Goal: Information Seeking & Learning: Learn about a topic

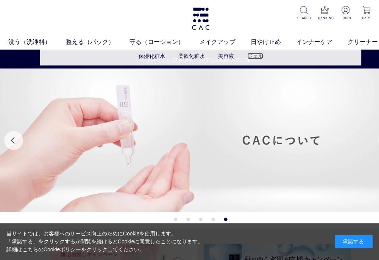
click at [258, 56] on link "ジェル" at bounding box center [255, 56] width 16 height 6
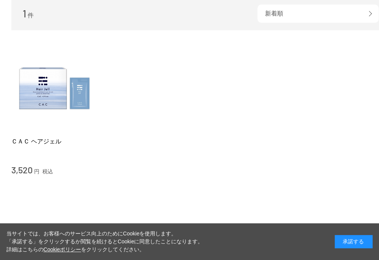
scroll to position [38, 0]
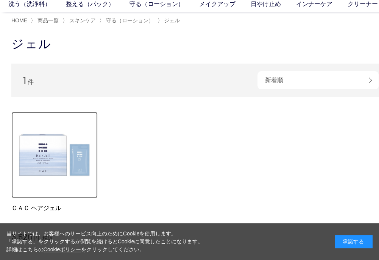
click at [47, 160] on img at bounding box center [54, 155] width 86 height 86
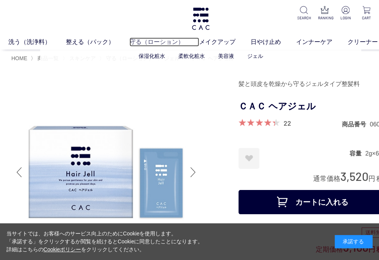
click at [168, 40] on link "守る（ローション）" at bounding box center [165, 42] width 70 height 9
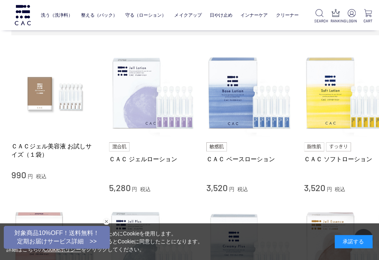
scroll to position [189, 0]
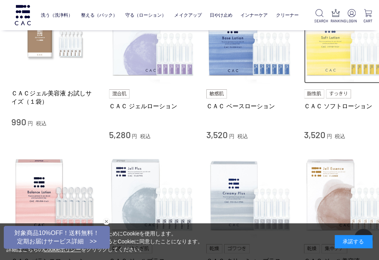
click at [333, 54] on img at bounding box center [347, 40] width 86 height 86
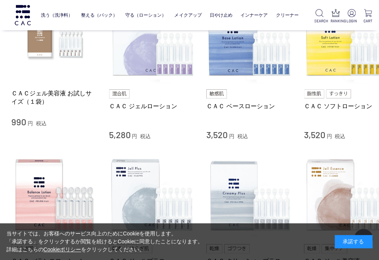
scroll to position [114, 0]
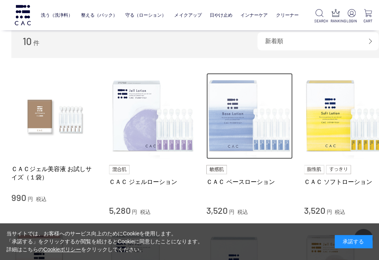
click at [235, 121] on img at bounding box center [249, 116] width 86 height 86
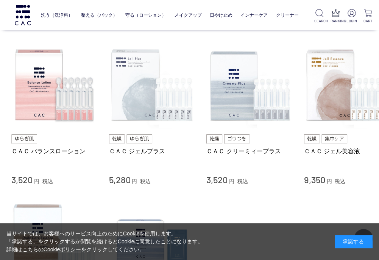
scroll to position [303, 0]
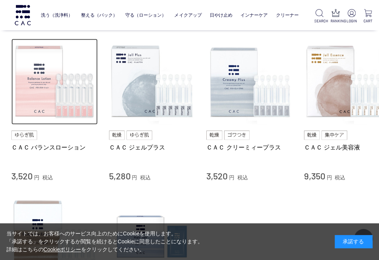
click at [55, 94] on img at bounding box center [54, 82] width 86 height 86
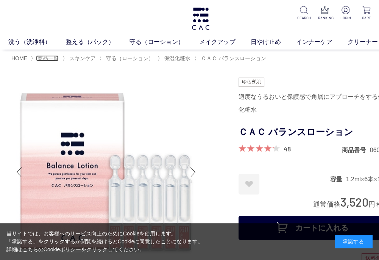
click at [48, 58] on span "商品一覧" at bounding box center [48, 58] width 21 height 6
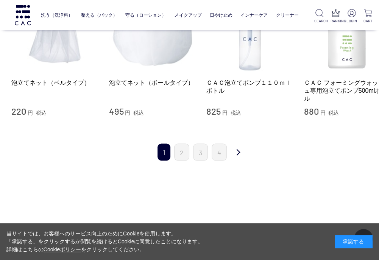
scroll to position [834, 0]
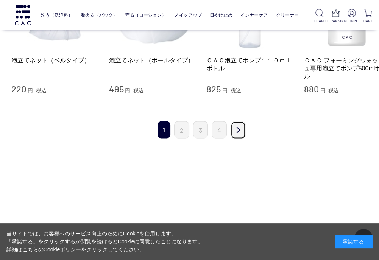
click at [240, 130] on link "次" at bounding box center [238, 130] width 15 height 18
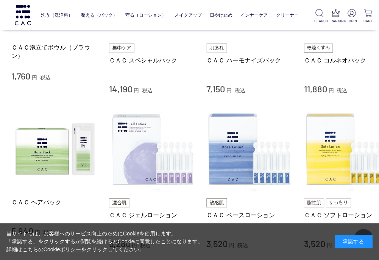
scroll to position [189, 0]
